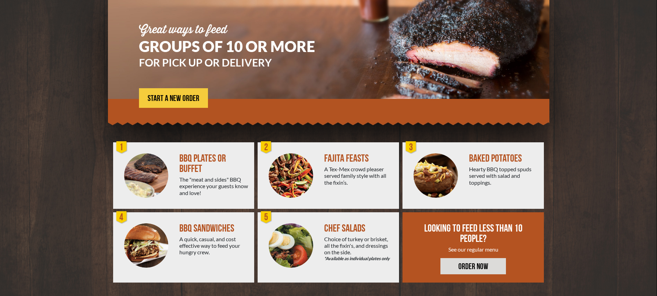
scroll to position [67, 0]
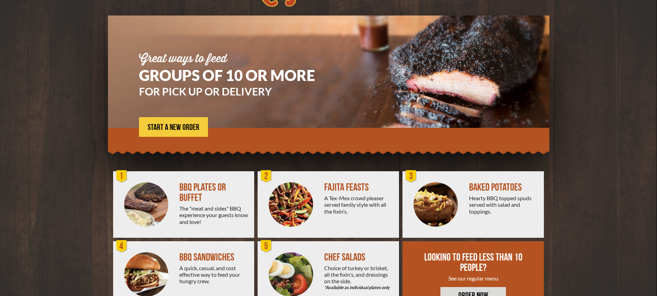
scroll to position [67, 0]
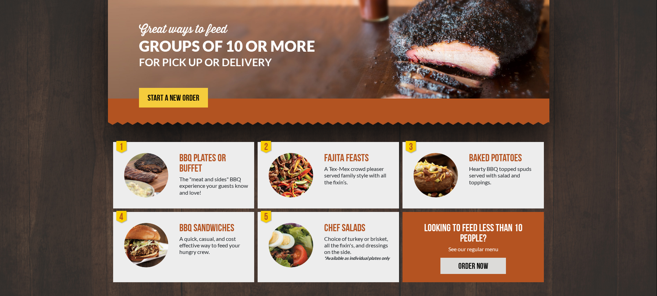
click at [149, 168] on img at bounding box center [146, 175] width 44 height 44
click at [191, 169] on div "BBQ PLATES OR BUFFET" at bounding box center [213, 163] width 69 height 21
click at [121, 146] on div "1" at bounding box center [122, 147] width 14 height 14
click at [174, 100] on span "START A NEW ORDER" at bounding box center [174, 98] width 52 height 8
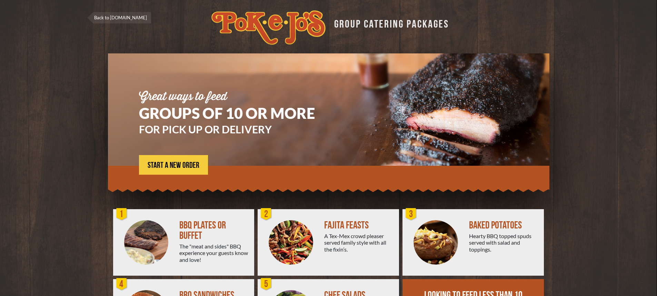
scroll to position [67, 0]
